Goal: Transaction & Acquisition: Purchase product/service

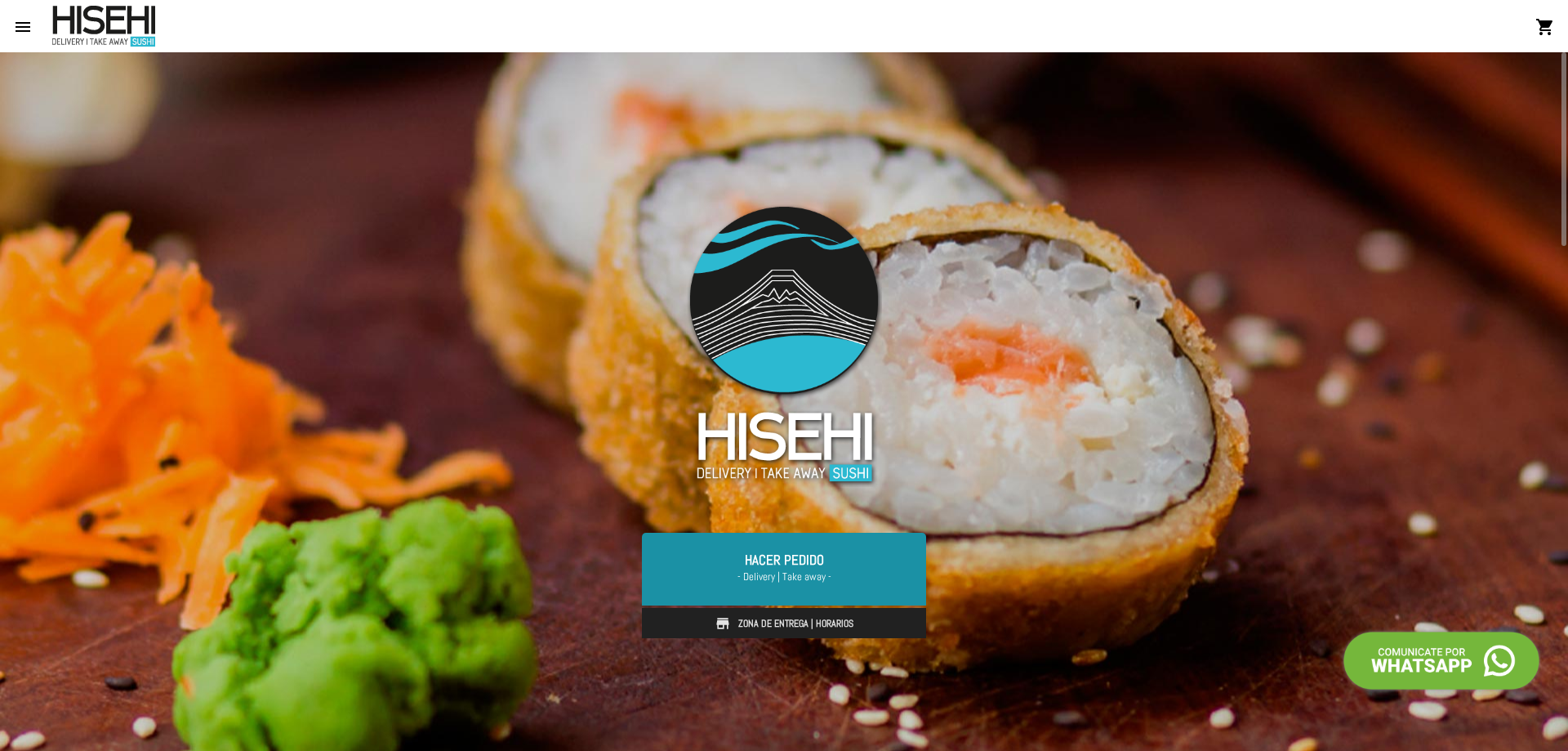
click at [813, 579] on span "- Delivery | Take away -" at bounding box center [784, 577] width 245 height 16
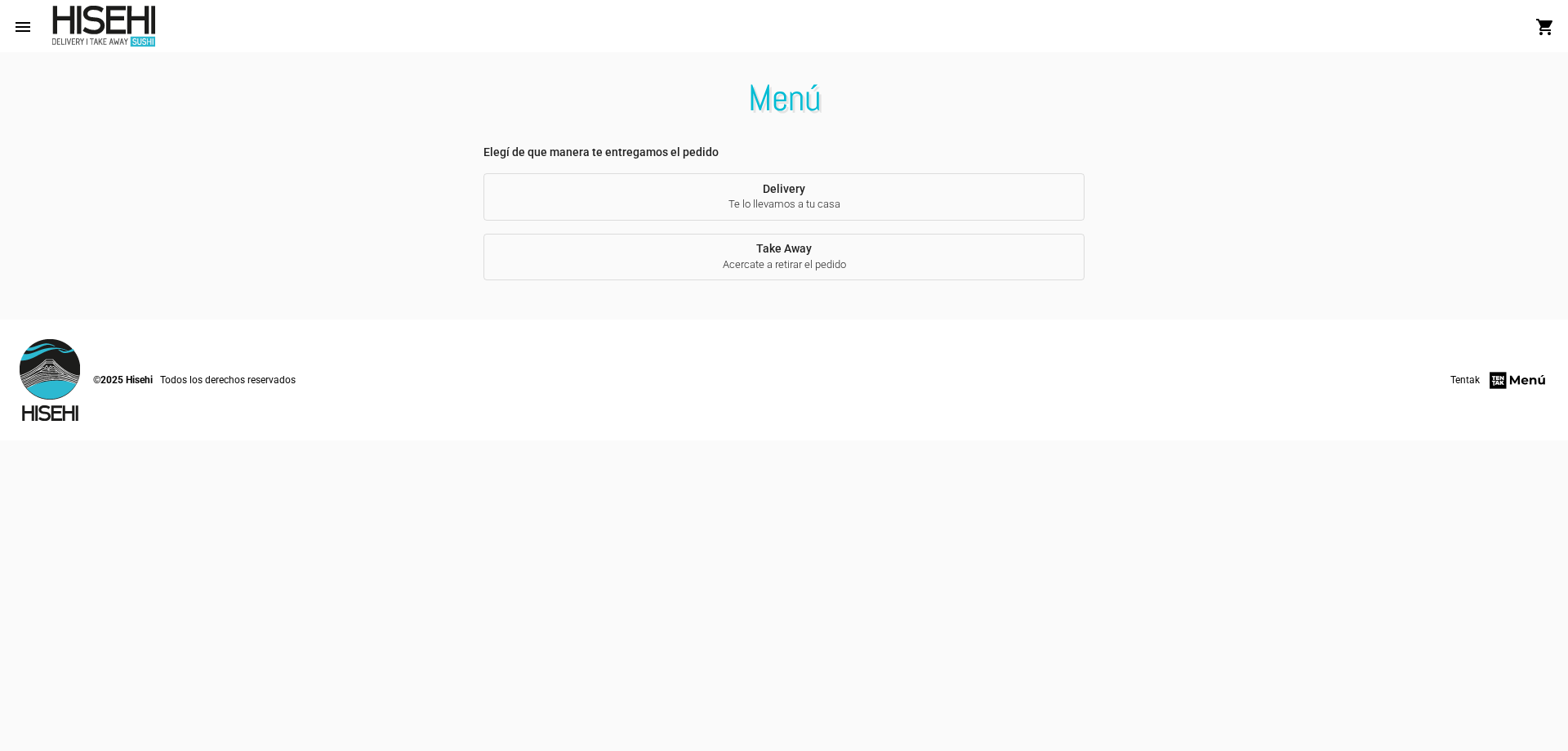
click at [787, 249] on span "Take Away Acercate a retirar el pedido" at bounding box center [784, 258] width 575 height 31
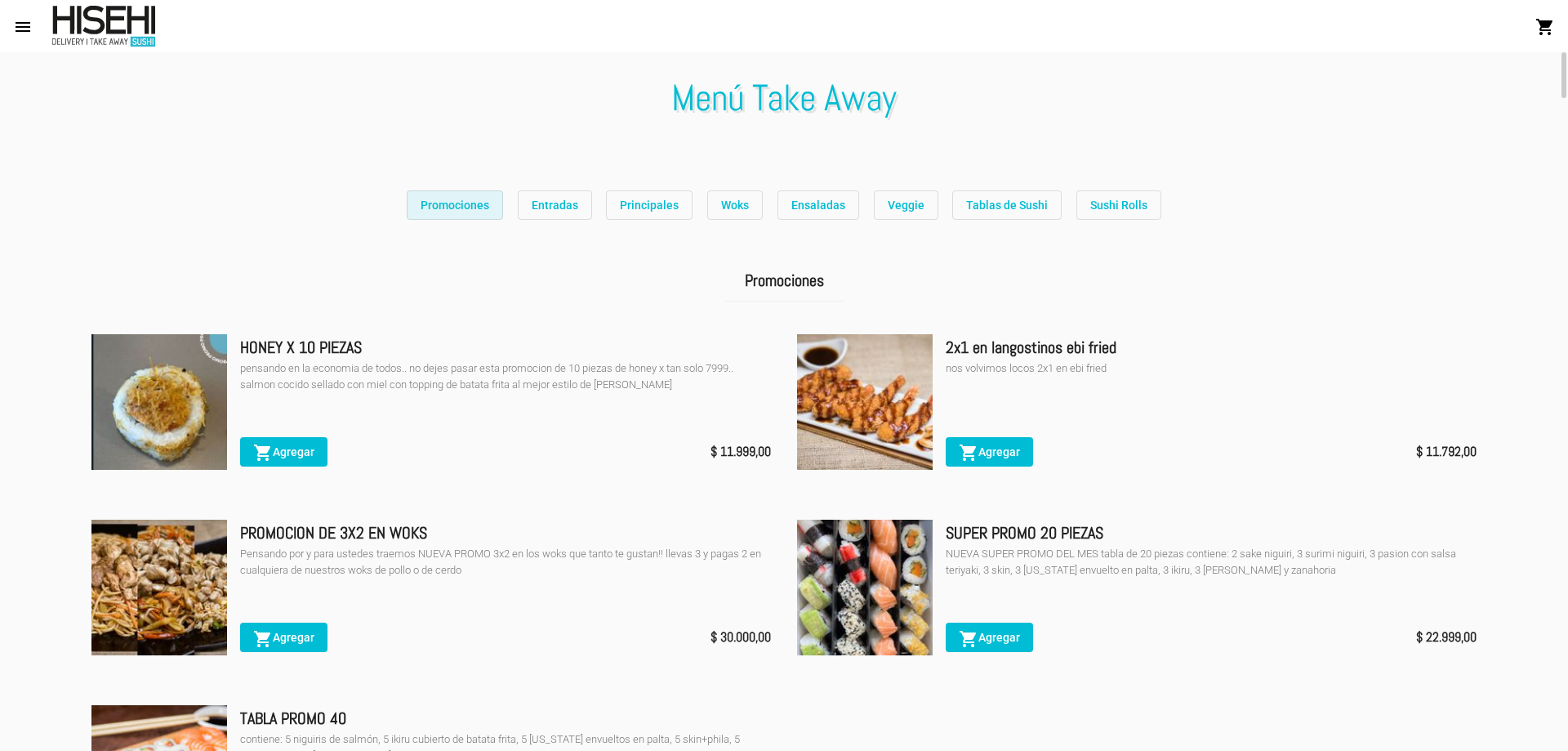
click at [485, 200] on span "Promociones" at bounding box center [455, 205] width 68 height 14
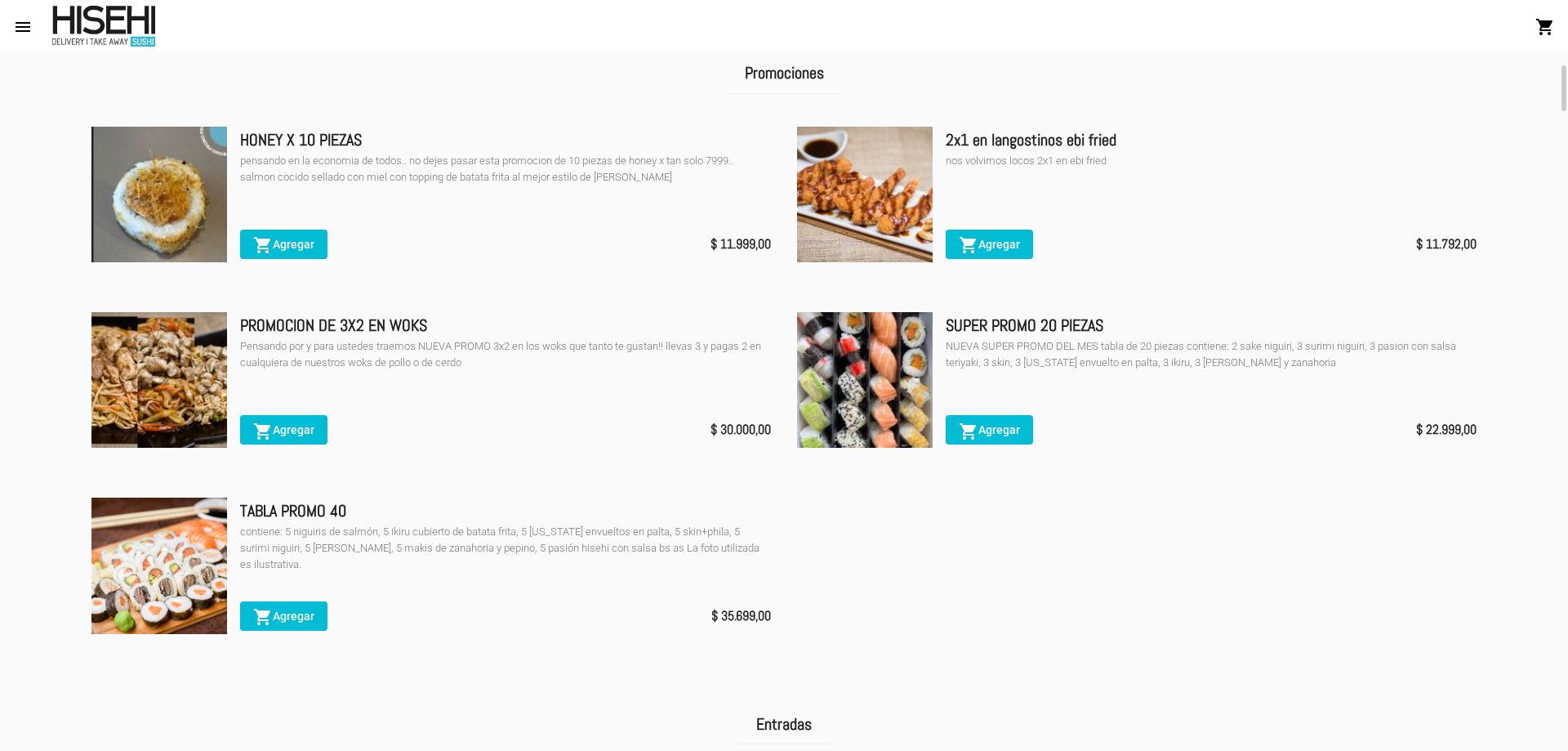
click at [159, 527] on img at bounding box center [159, 566] width 136 height 136
click at [157, 544] on img at bounding box center [159, 566] width 136 height 136
drag, startPoint x: 488, startPoint y: 552, endPoint x: 793, endPoint y: 561, distance: 305.1
click at [793, 561] on ul "HONEY X 10 PIEZAS pensando en la economia de todos.. no dejes pasar esta promoc…" at bounding box center [784, 392] width 1411 height 557
click at [671, 575] on div "TABLA PROMO 40 contiene: 5 niguiris de salmón, 5 ikiru cubierto de batata frita…" at bounding box center [506, 567] width 531 height 140
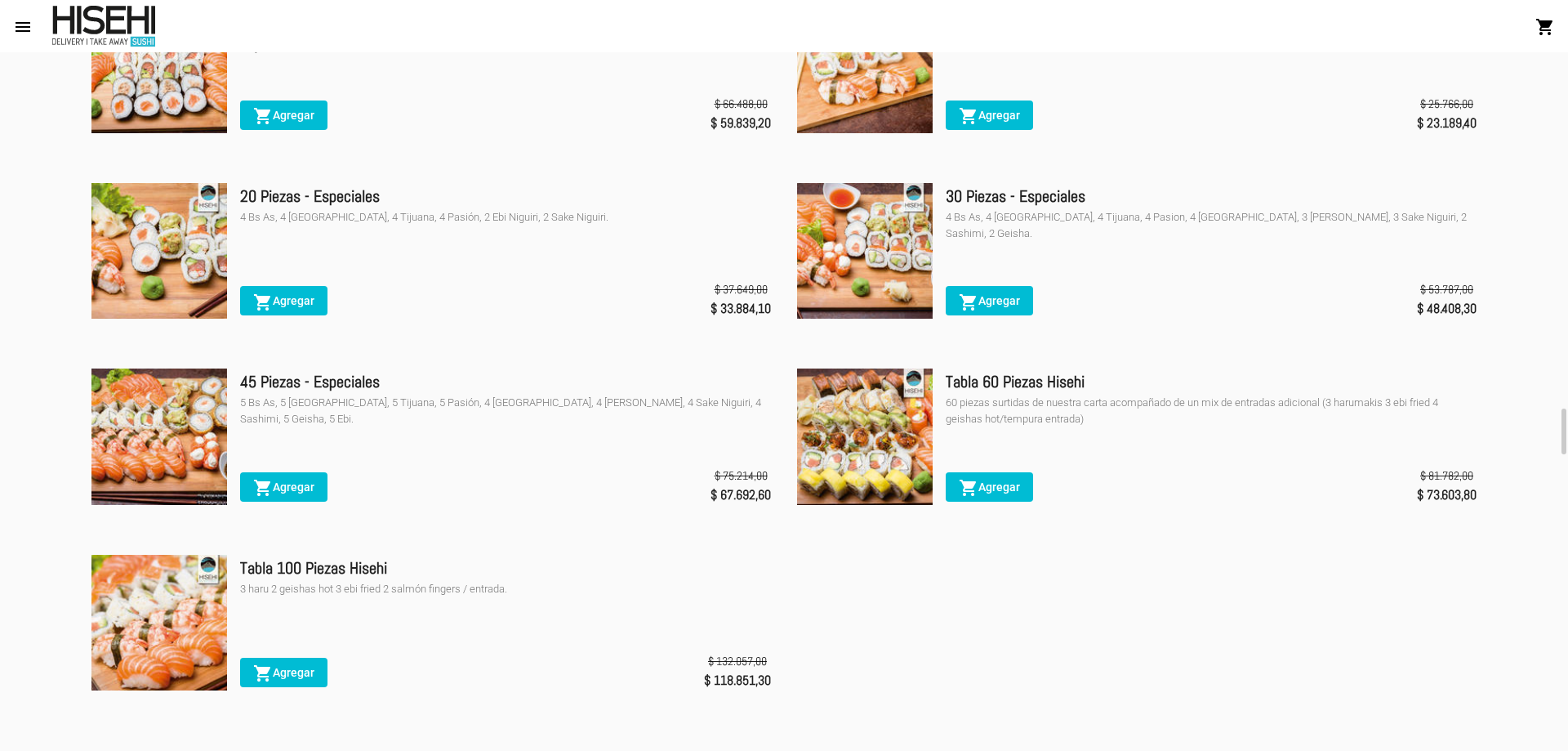
scroll to position [5765, 0]
